Goal: Information Seeking & Learning: Learn about a topic

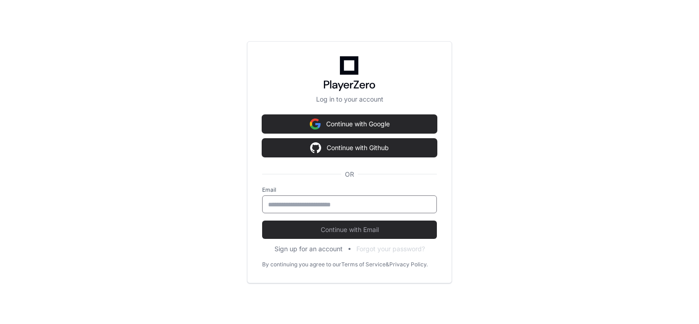
click at [331, 205] on input "email" at bounding box center [349, 204] width 163 height 9
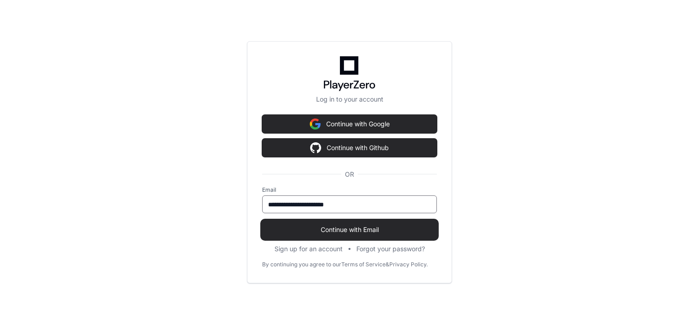
type input "**********"
click at [333, 225] on span "Continue with Email" at bounding box center [349, 229] width 175 height 9
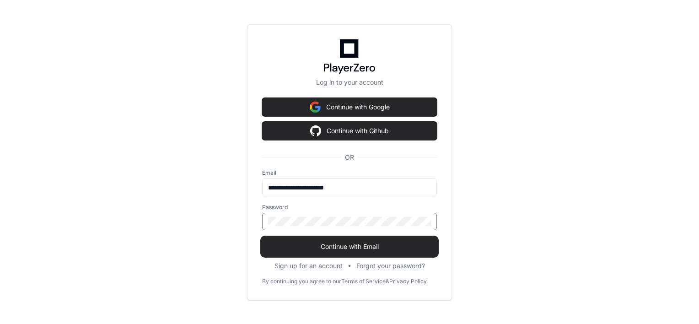
click at [262, 238] on button "Continue with Email" at bounding box center [349, 247] width 175 height 18
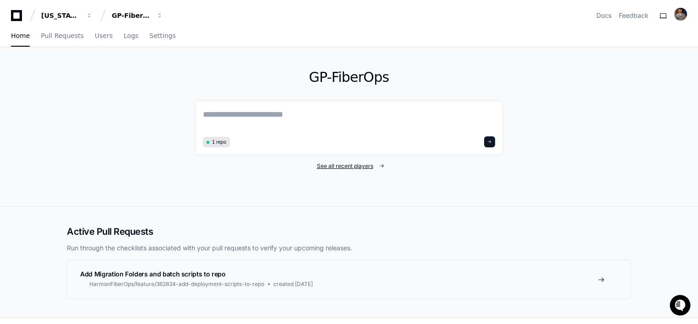
click at [347, 163] on span "See all recent players" at bounding box center [345, 165] width 56 height 7
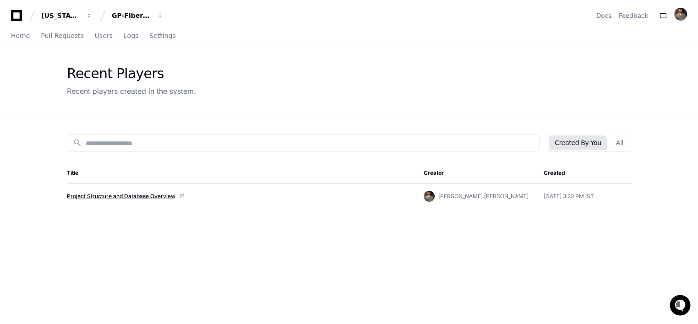
click at [157, 195] on link "Project Structure and Database Overview" at bounding box center [121, 196] width 108 height 7
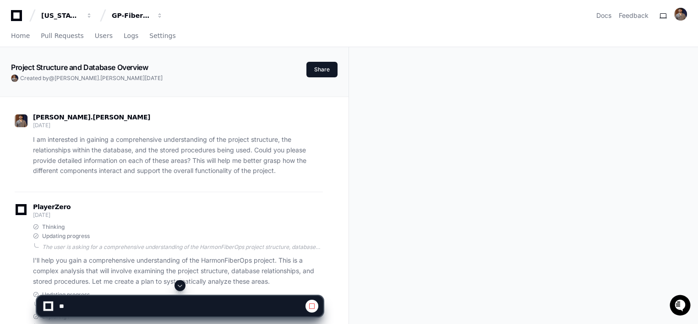
click at [180, 286] on span at bounding box center [179, 285] width 7 height 7
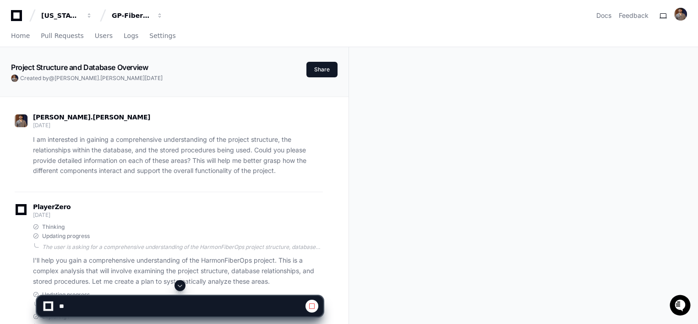
scroll to position [1833, 0]
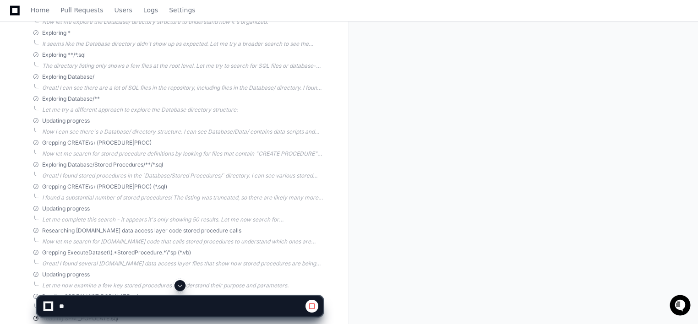
click at [180, 286] on span at bounding box center [179, 285] width 7 height 7
click at [178, 286] on span at bounding box center [179, 285] width 7 height 7
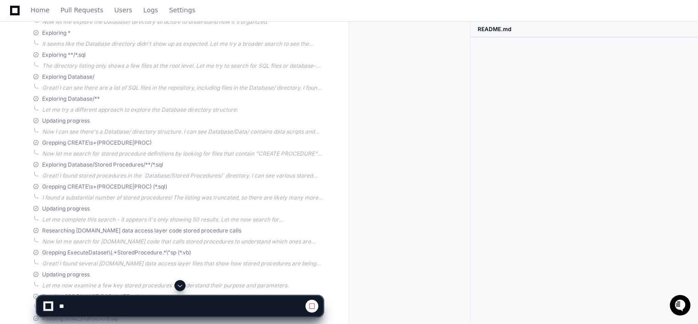
click at [178, 286] on span at bounding box center [179, 285] width 7 height 7
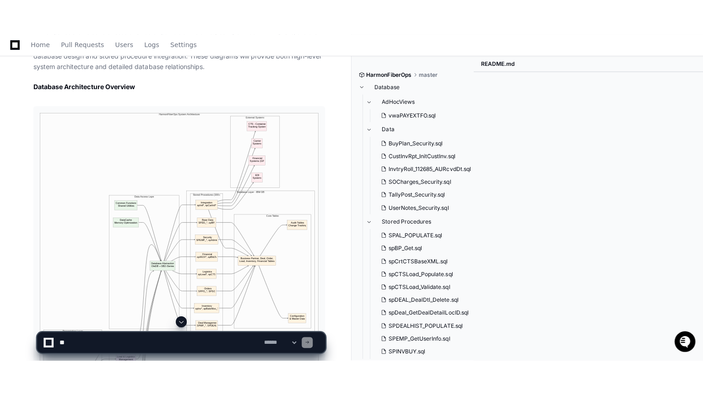
scroll to position [5491, 0]
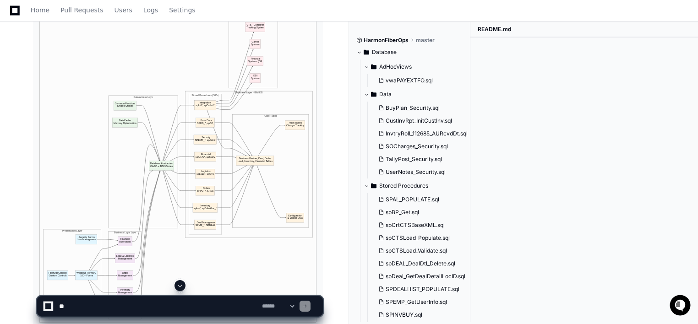
drag, startPoint x: 152, startPoint y: 163, endPoint x: 154, endPoint y: 211, distance: 47.6
click at [152, 163] on img at bounding box center [178, 167] width 290 height 321
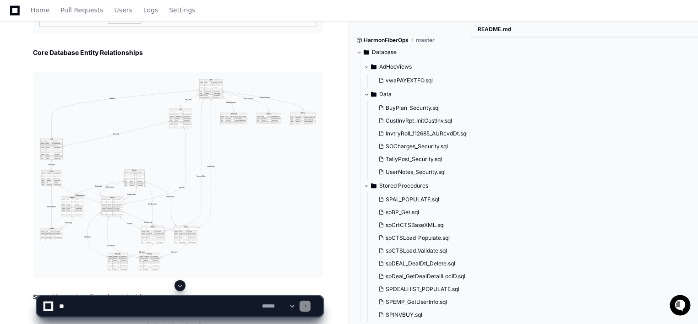
scroll to position [5783, 0]
drag, startPoint x: 298, startPoint y: 5, endPoint x: 157, endPoint y: 124, distance: 184.9
click at [157, 124] on img at bounding box center [178, 178] width 290 height 206
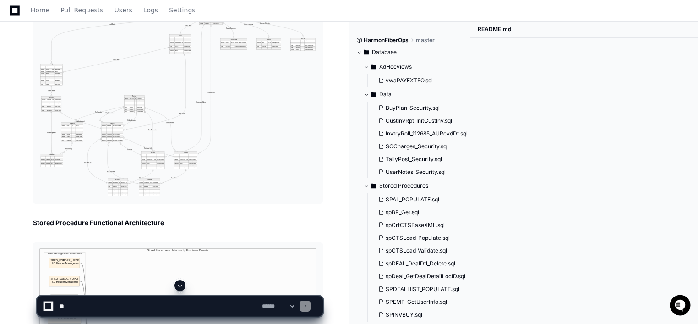
scroll to position [5862, 0]
click at [215, 117] on img at bounding box center [178, 100] width 290 height 206
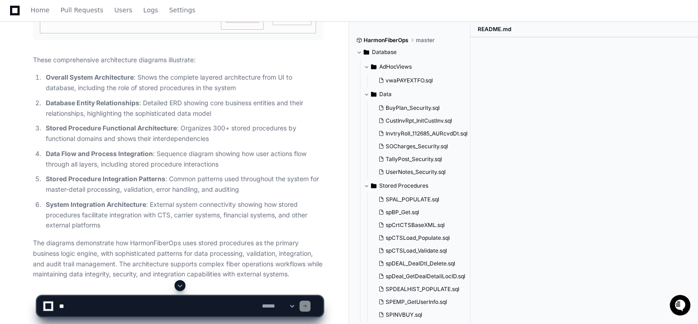
scroll to position [7653, 0]
